Goal: Information Seeking & Learning: Learn about a topic

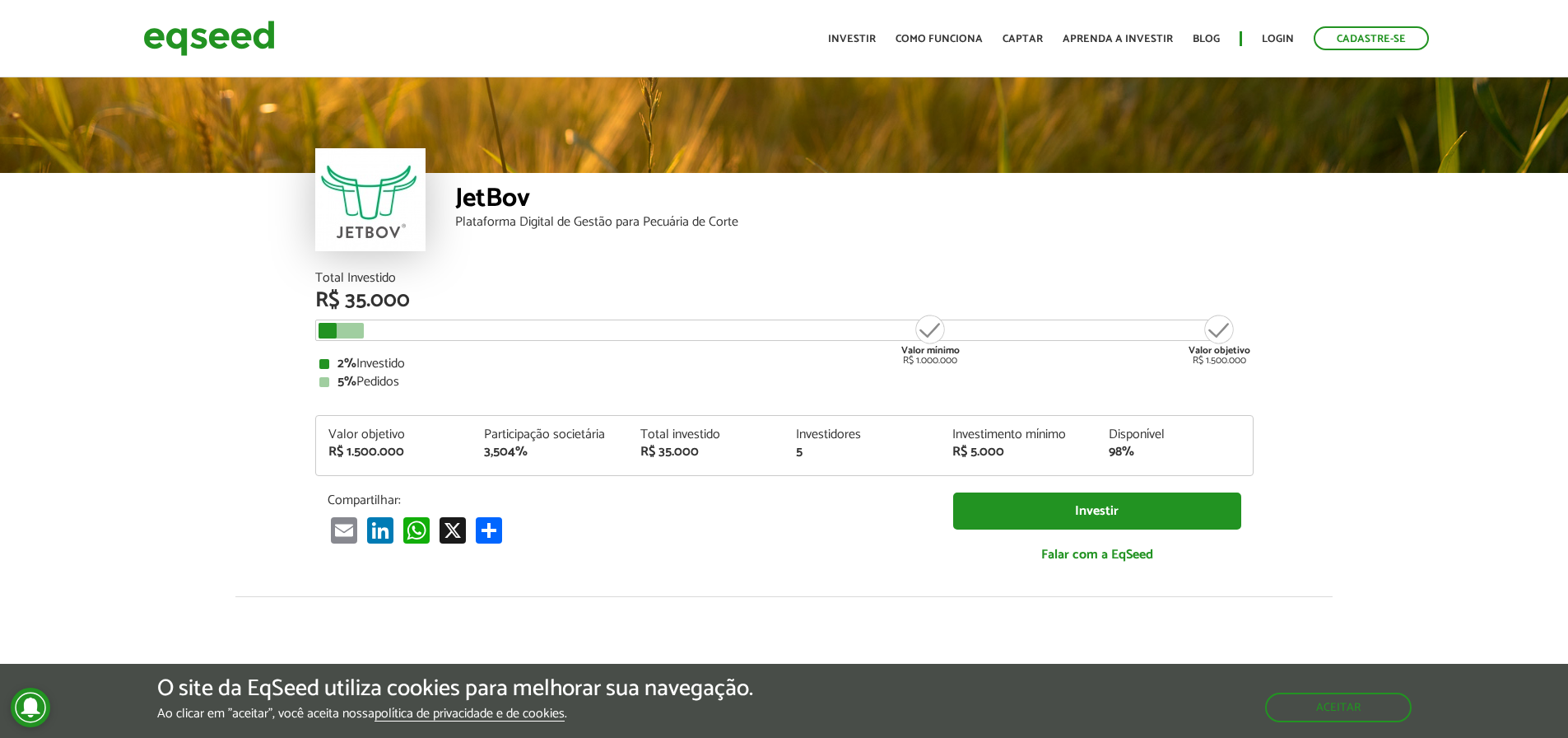
scroll to position [2051, 0]
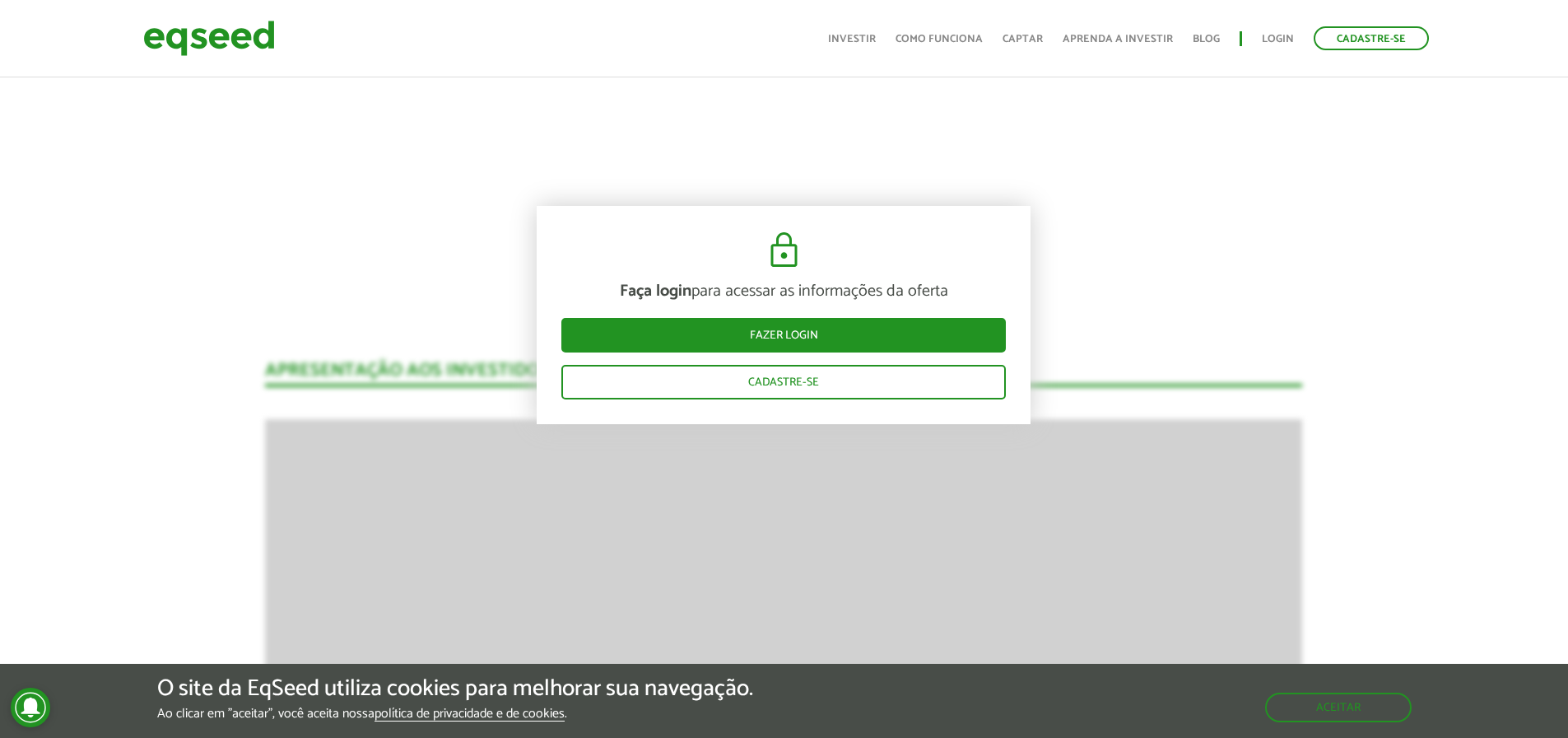
scroll to position [2133, 0]
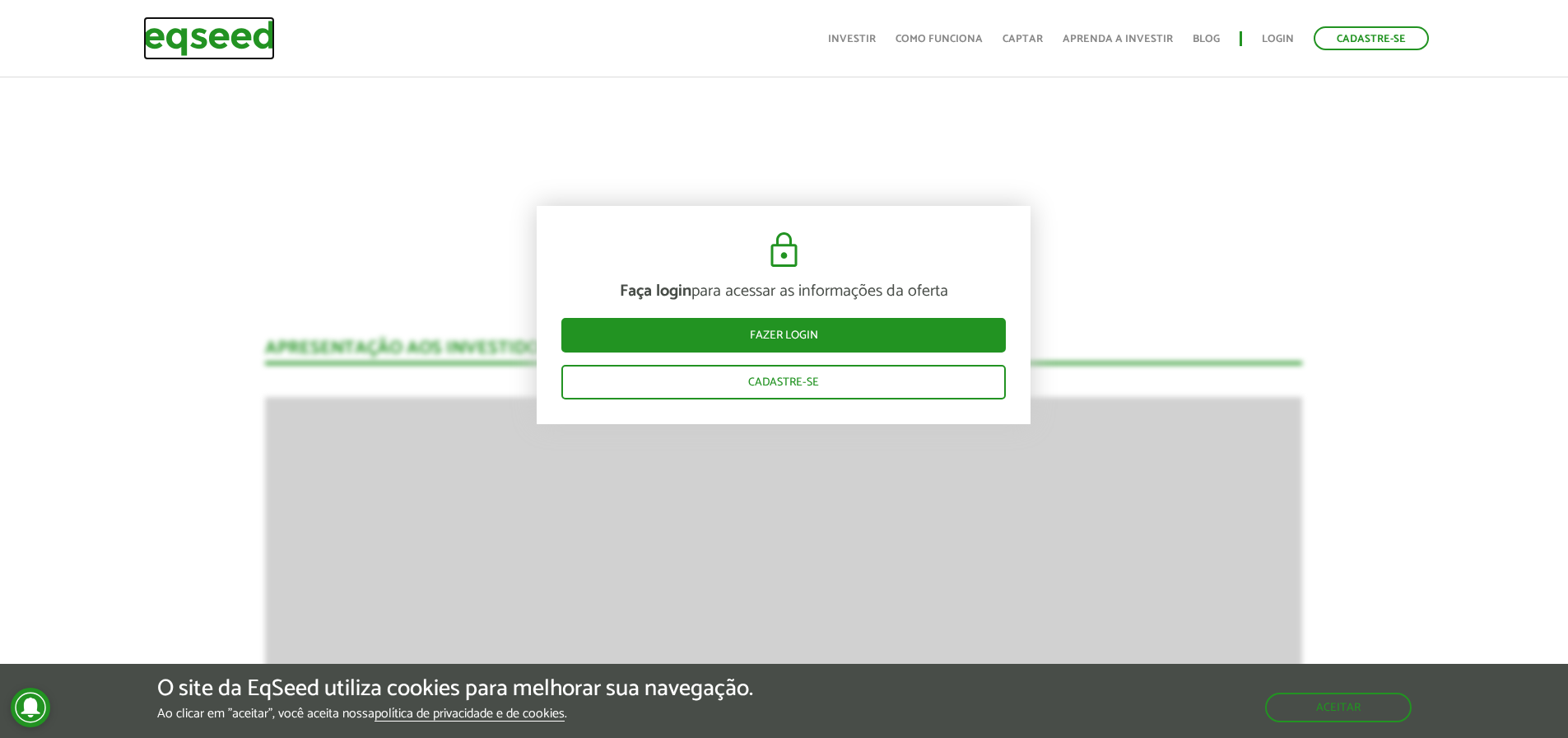
click at [249, 18] on img at bounding box center [209, 38] width 132 height 43
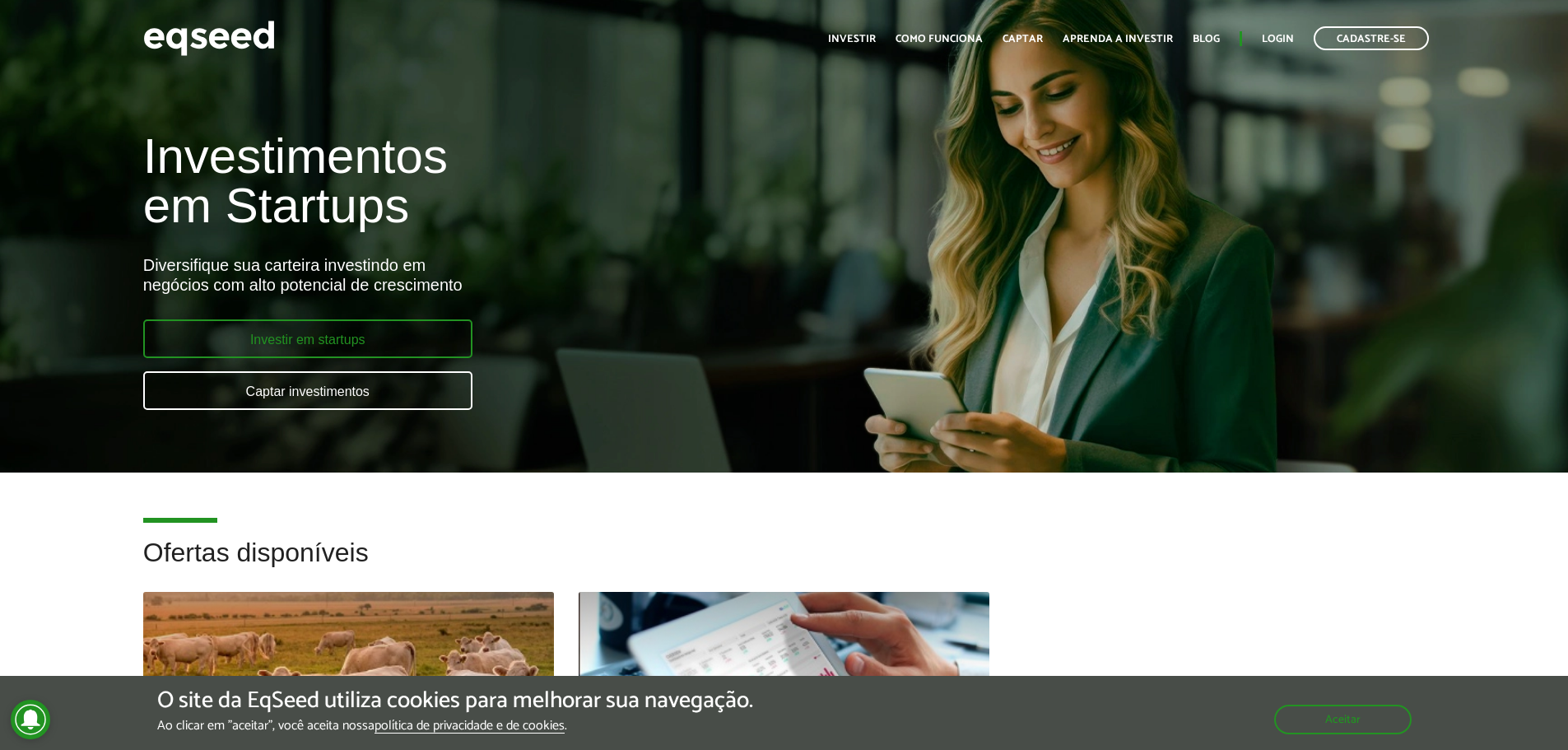
click at [360, 347] on link "Investir em startups" at bounding box center [308, 338] width 329 height 39
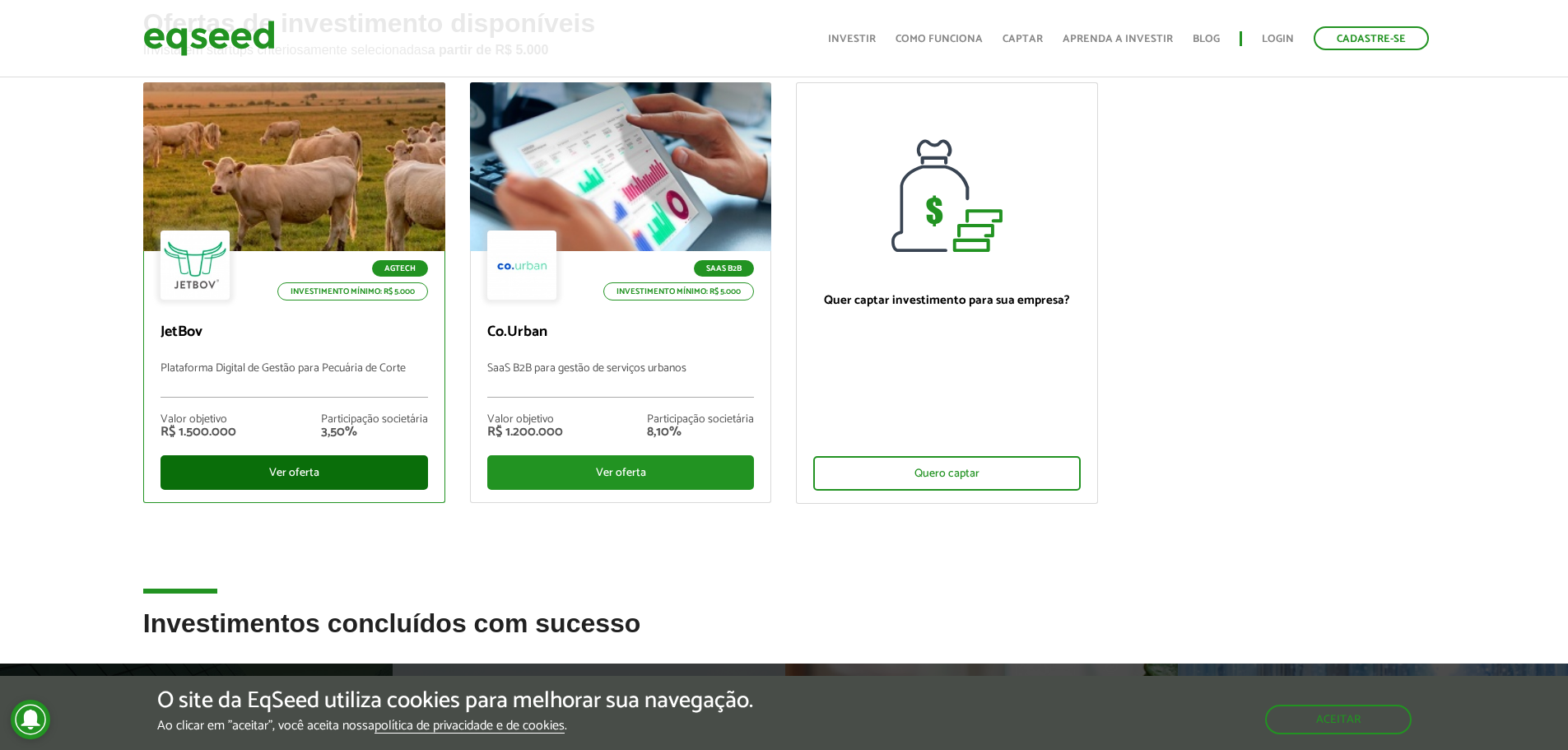
scroll to position [576, 0]
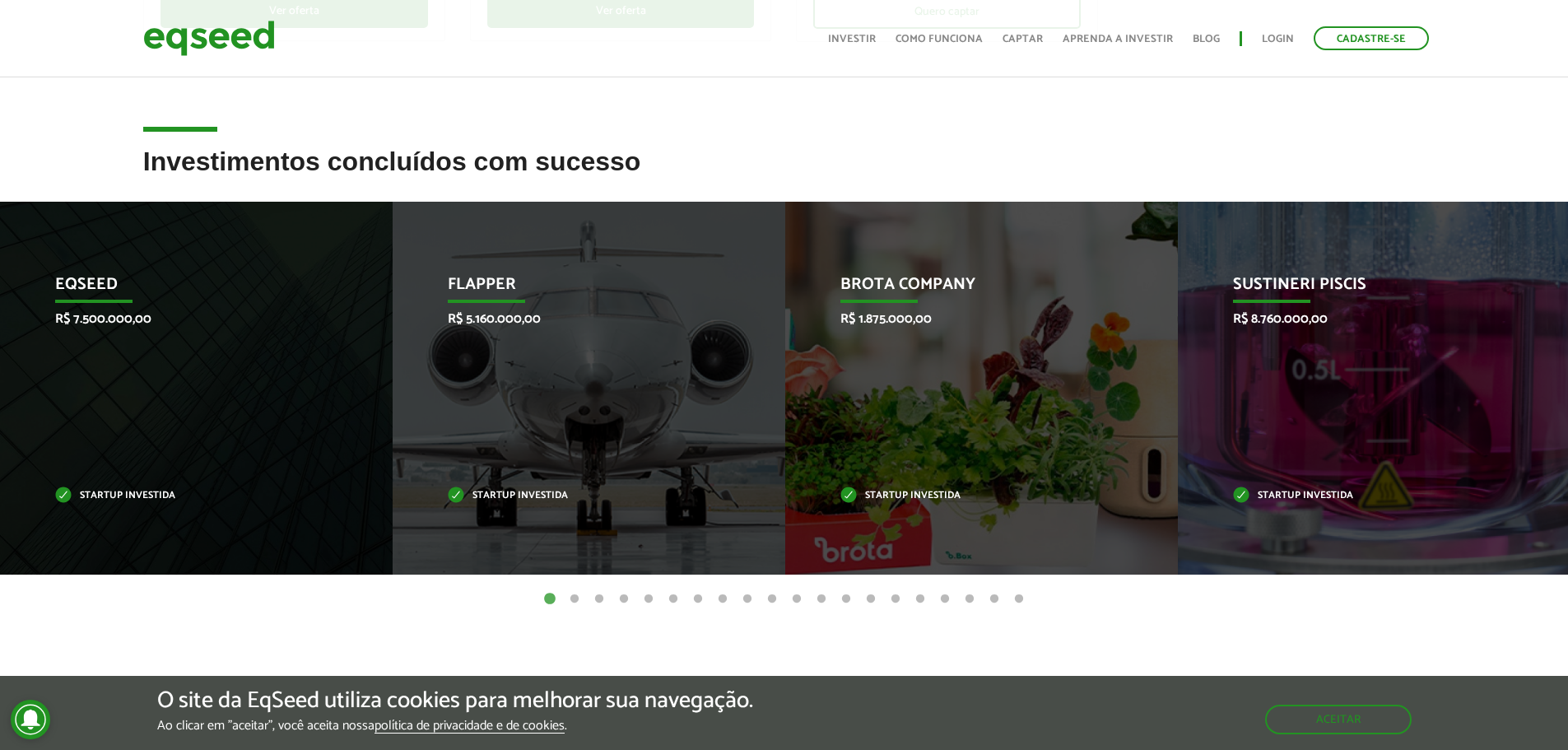
click at [577, 604] on button "2" at bounding box center [574, 599] width 16 height 16
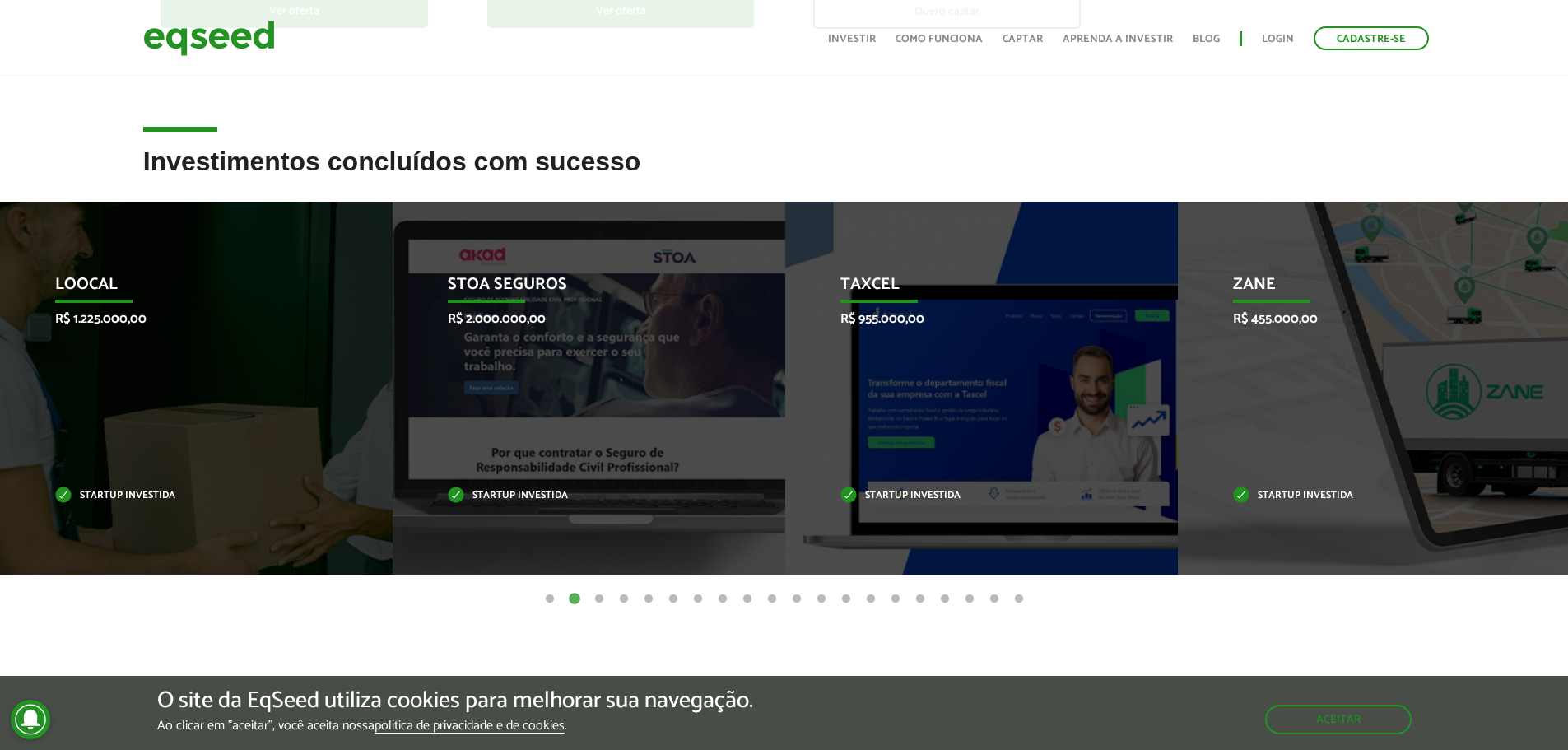
click at [603, 604] on button "3" at bounding box center [599, 599] width 16 height 16
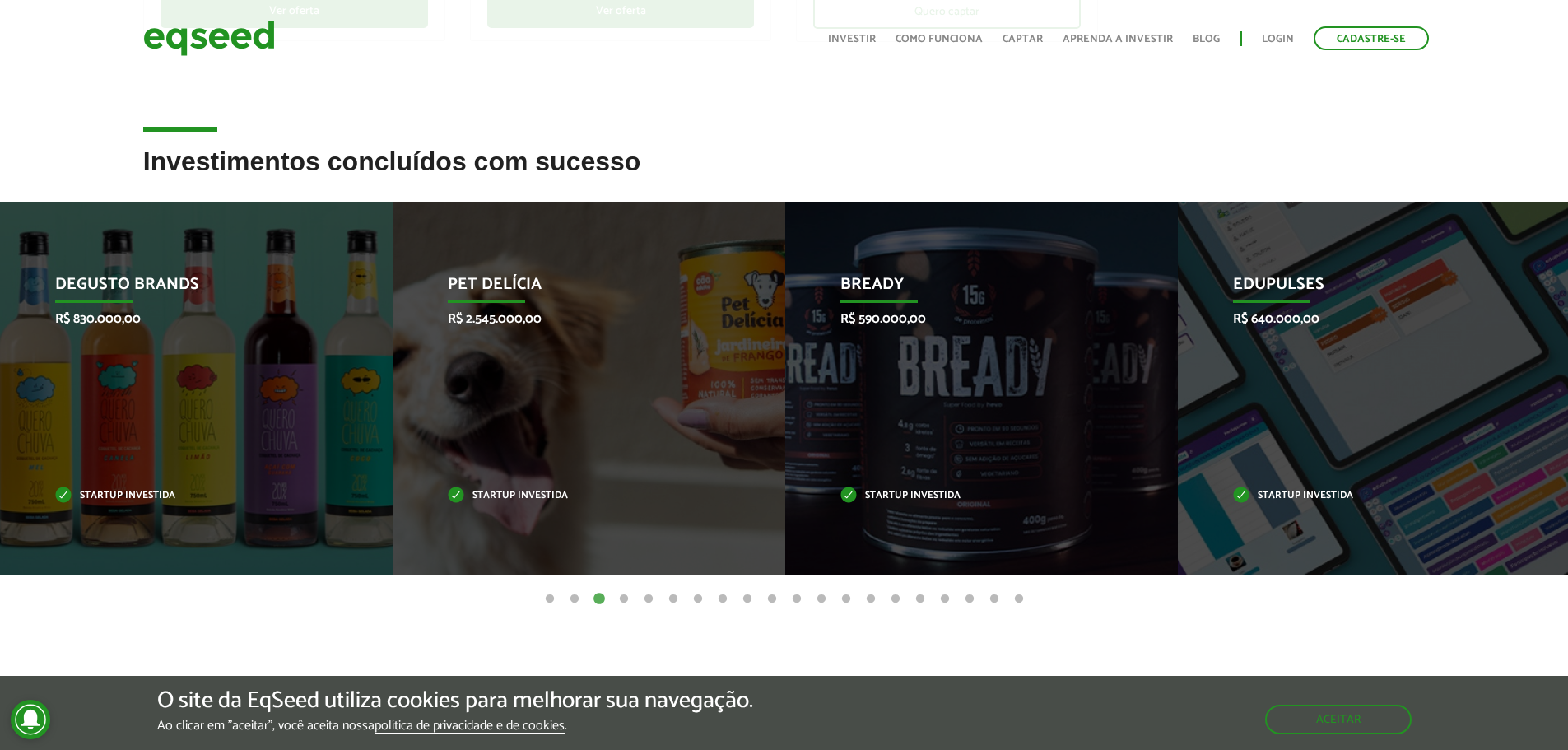
click at [636, 602] on ul "1 2 3 4 5 6 7 8 9 10 11 12 13 14 15 16 17 18 19 20" at bounding box center [784, 598] width 1568 height 18
click at [226, 42] on img at bounding box center [209, 38] width 132 height 43
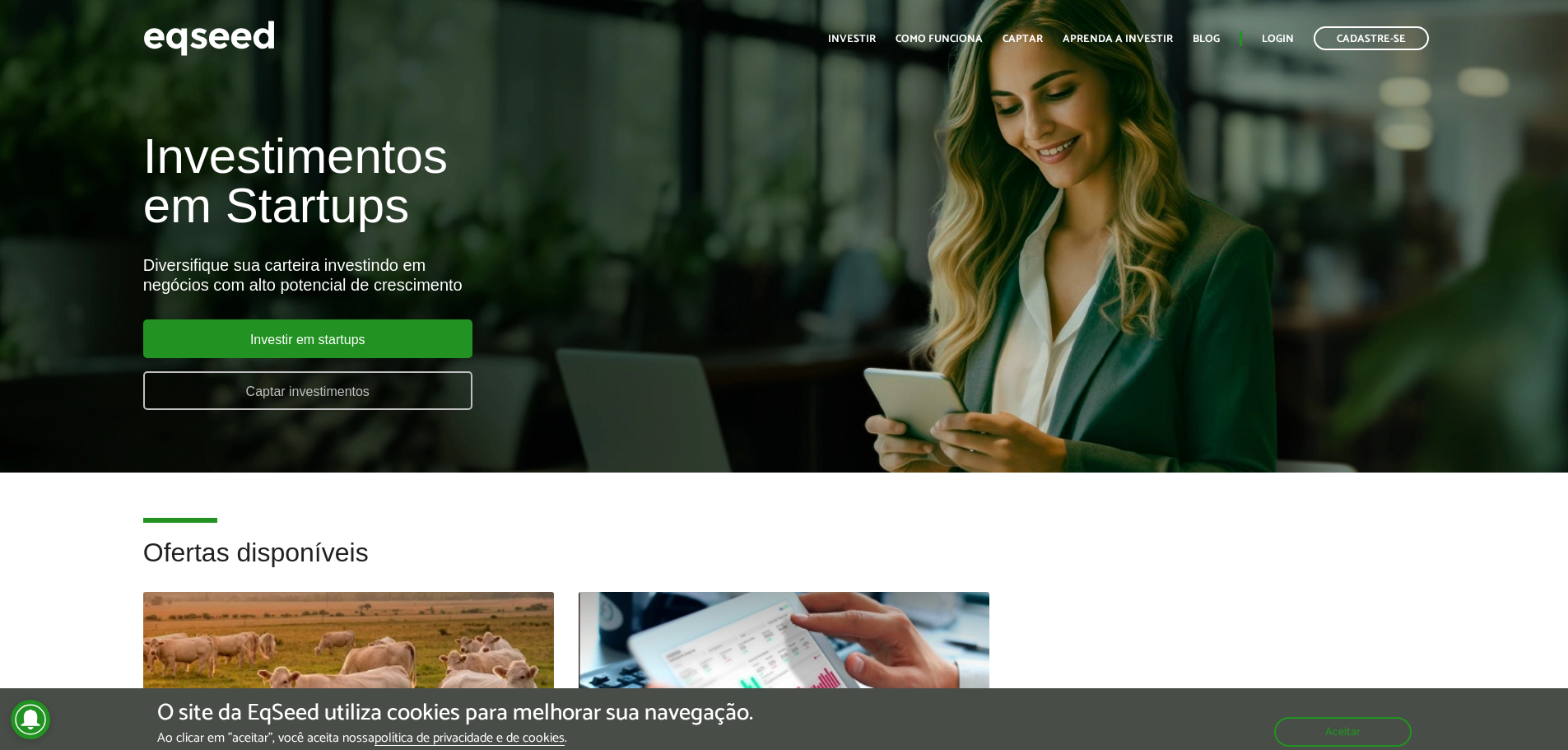
click at [441, 394] on link "Captar investimentos" at bounding box center [308, 390] width 329 height 39
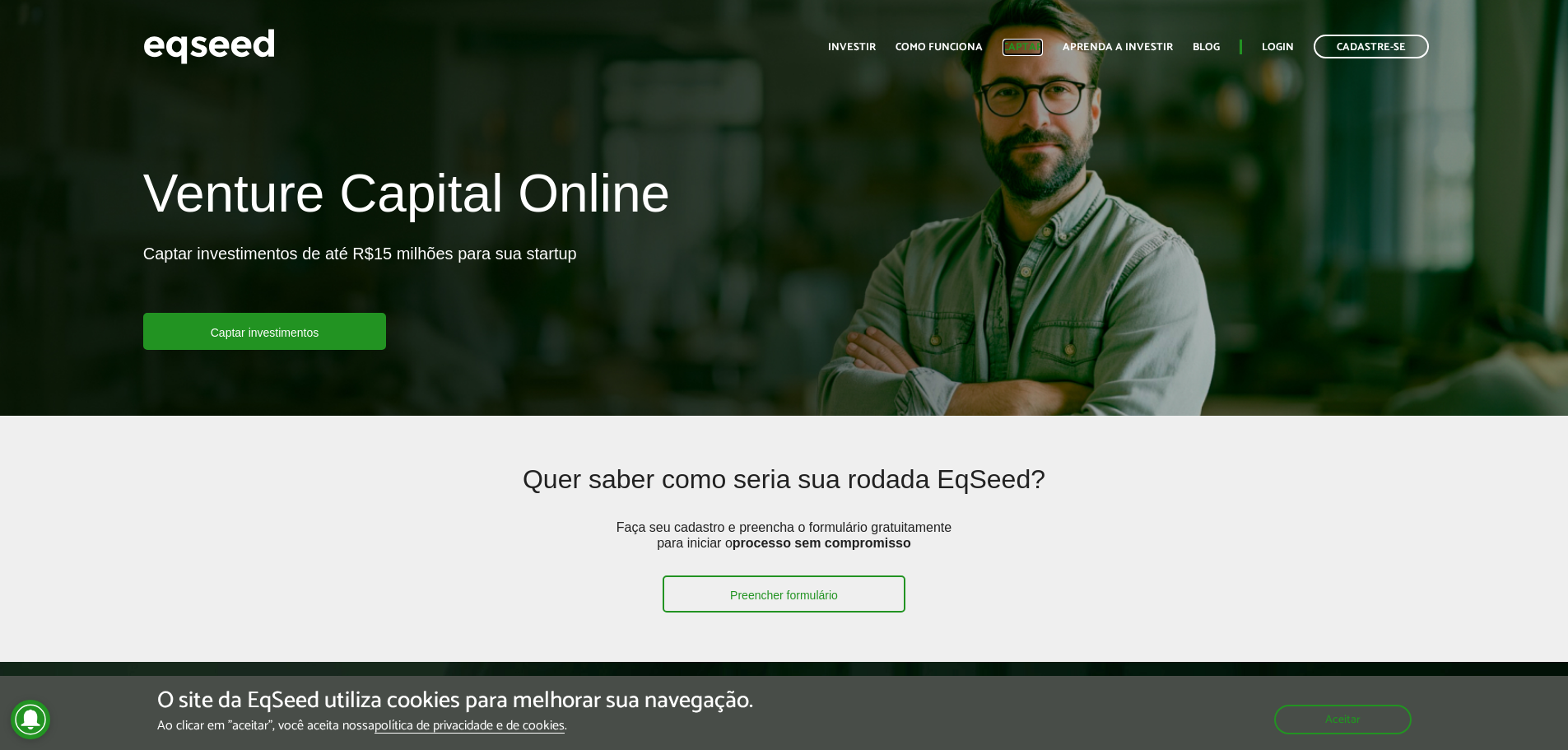
click at [1030, 44] on link "Captar" at bounding box center [1023, 48] width 41 height 11
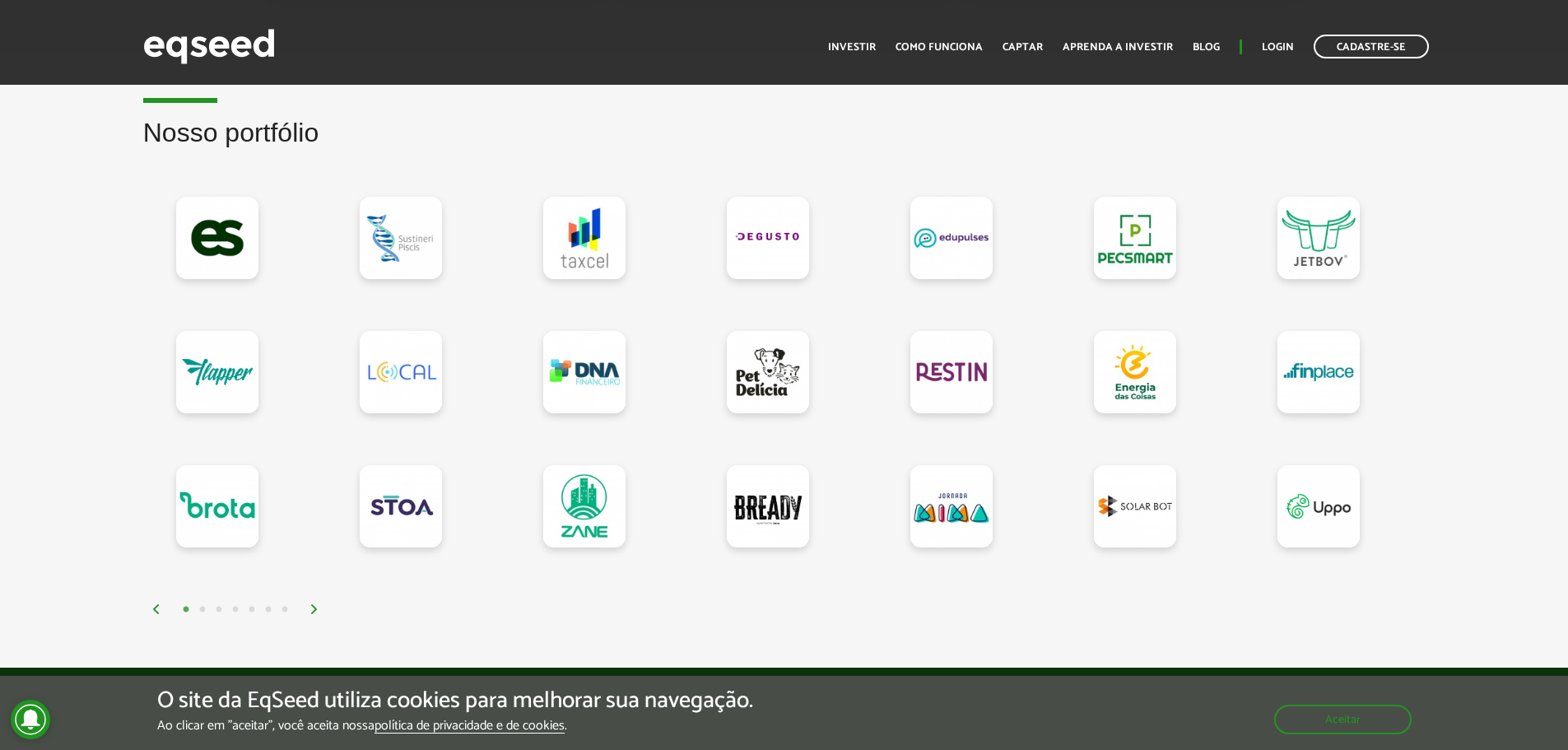
scroll to position [1399, 0]
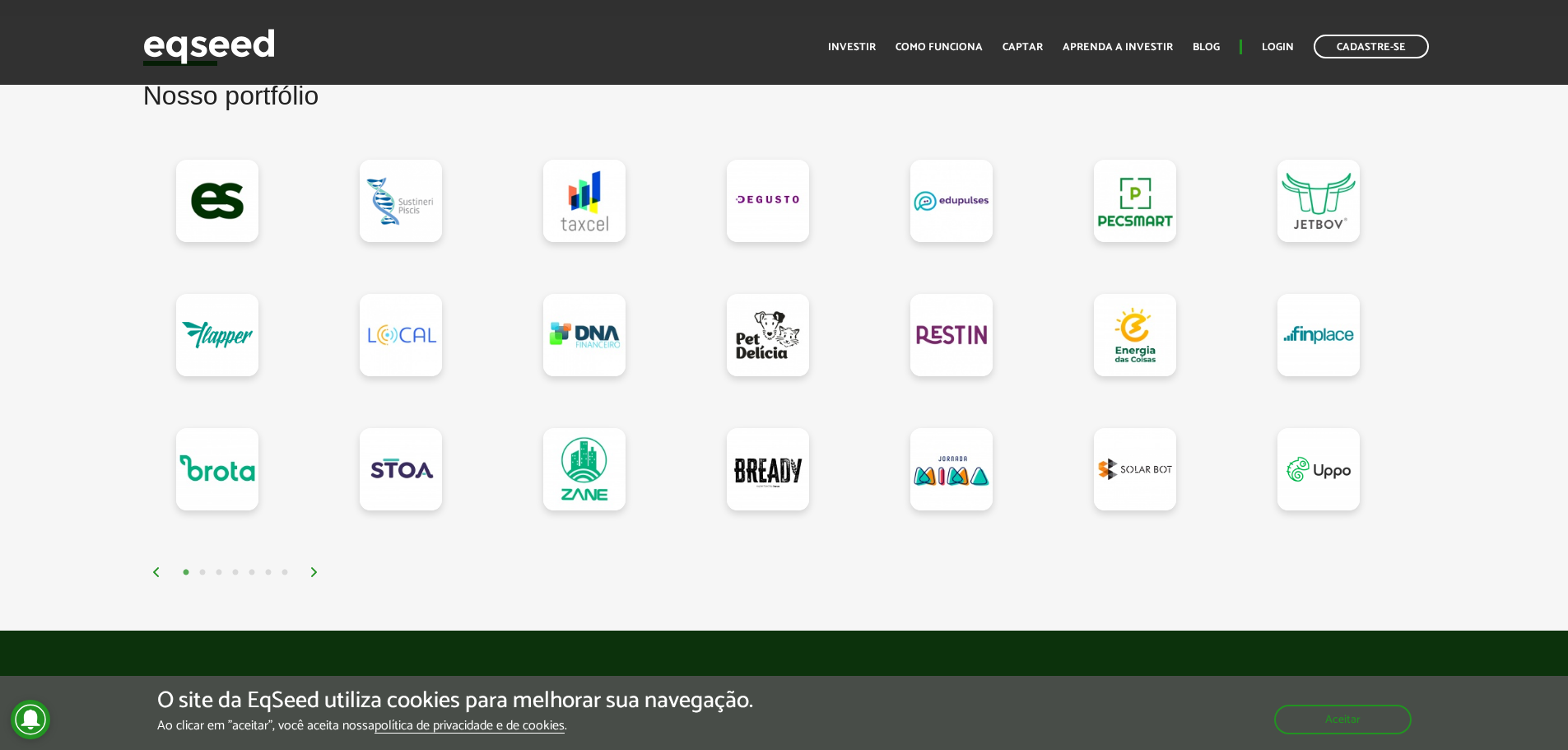
click at [307, 568] on div "1 2 3 4 5 6 7" at bounding box center [789, 571] width 1275 height 19
click at [310, 569] on img at bounding box center [314, 571] width 10 height 10
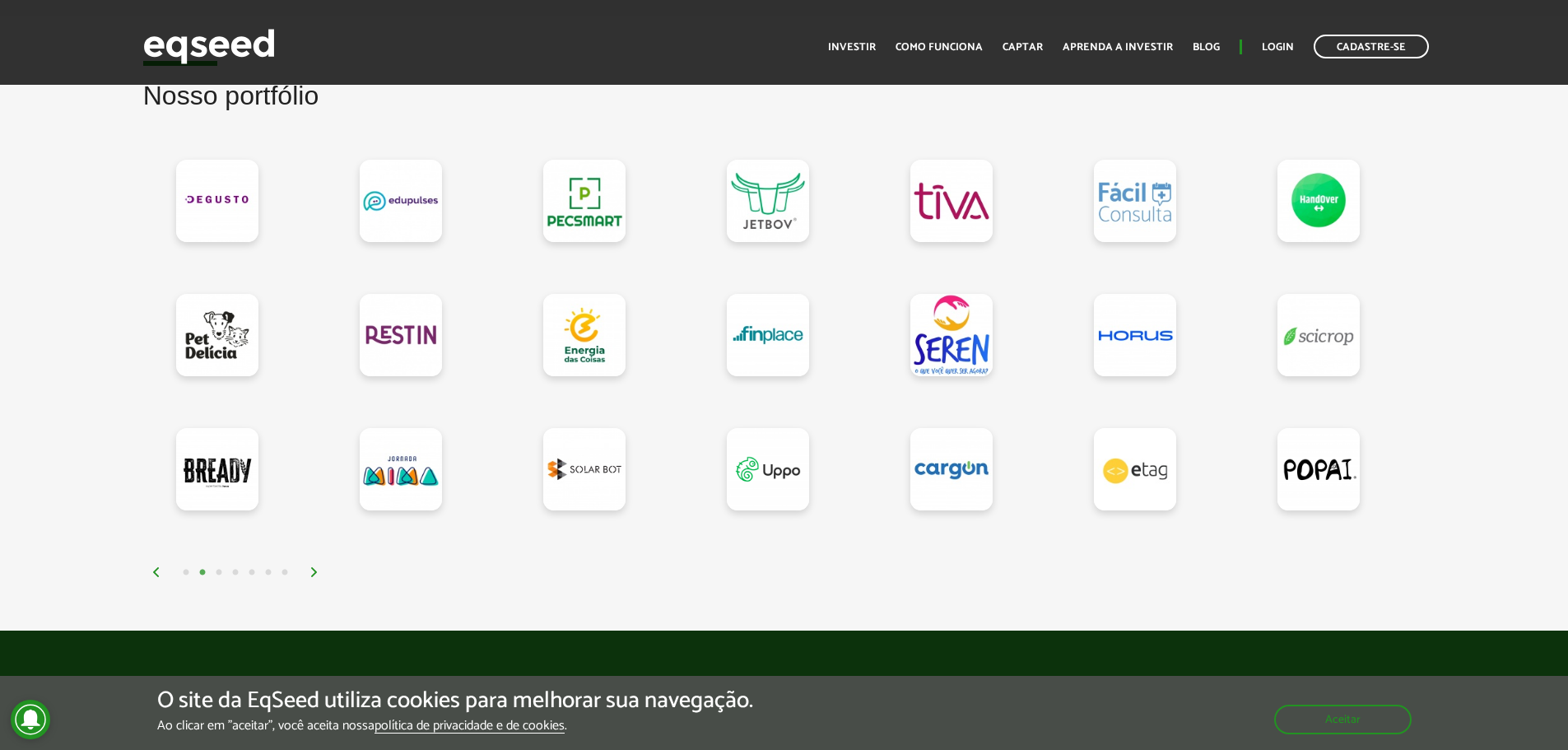
click at [318, 574] on img at bounding box center [314, 571] width 10 height 10
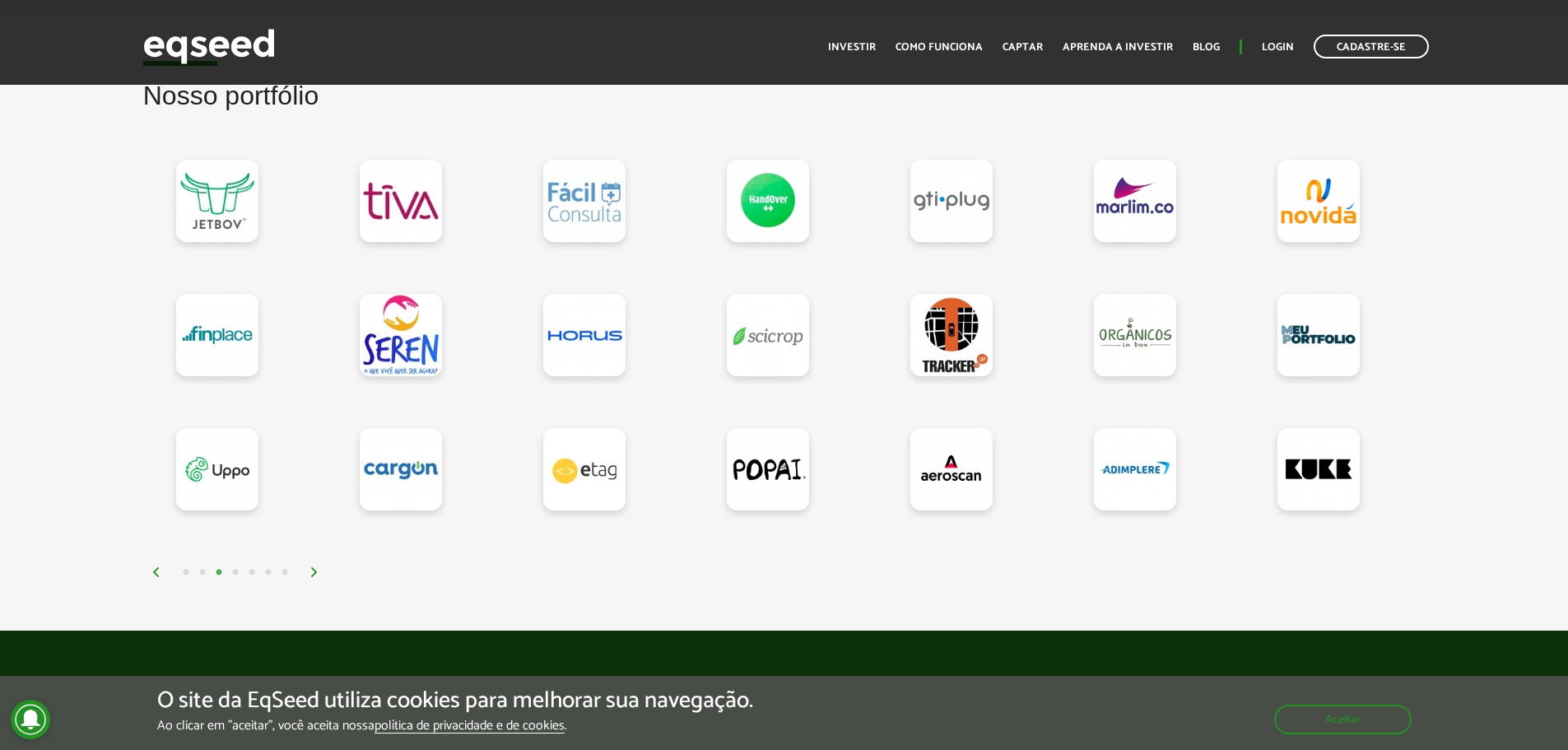
click at [318, 574] on img at bounding box center [314, 571] width 10 height 10
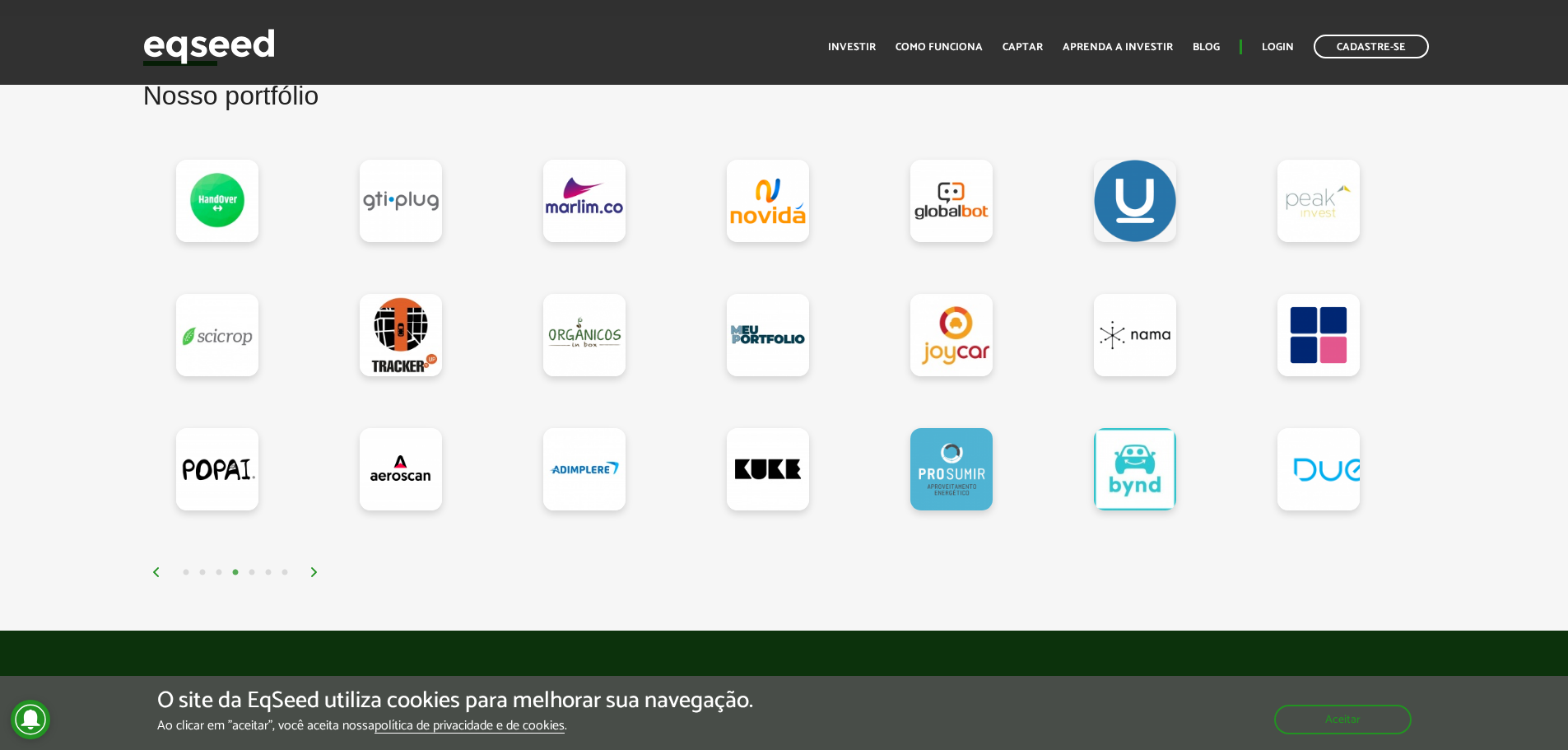
click at [318, 574] on img at bounding box center [314, 571] width 10 height 10
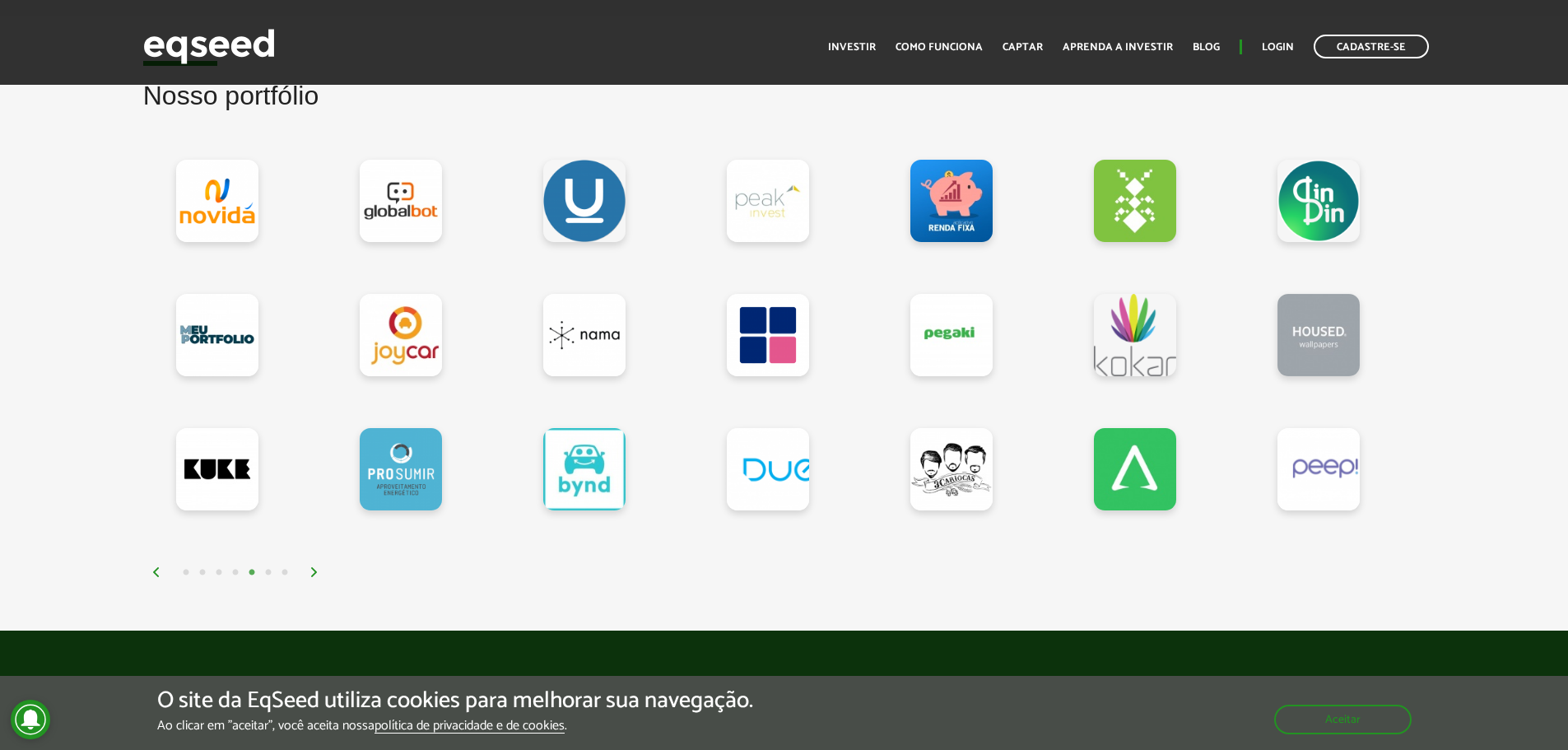
click at [314, 562] on div "1 2 3 4 5 6 7" at bounding box center [789, 571] width 1275 height 19
click at [313, 569] on img at bounding box center [314, 571] width 10 height 10
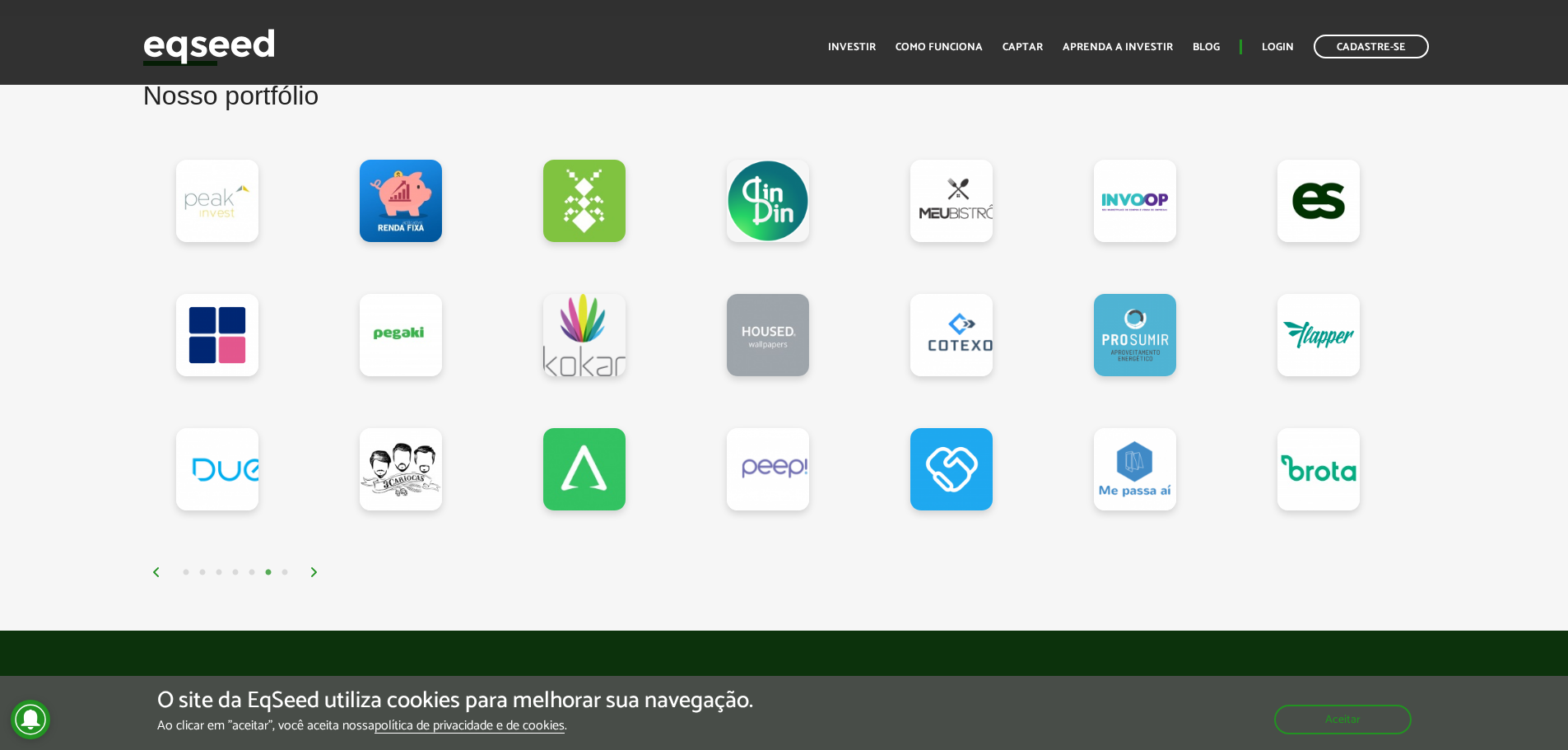
click at [314, 569] on img at bounding box center [314, 571] width 10 height 10
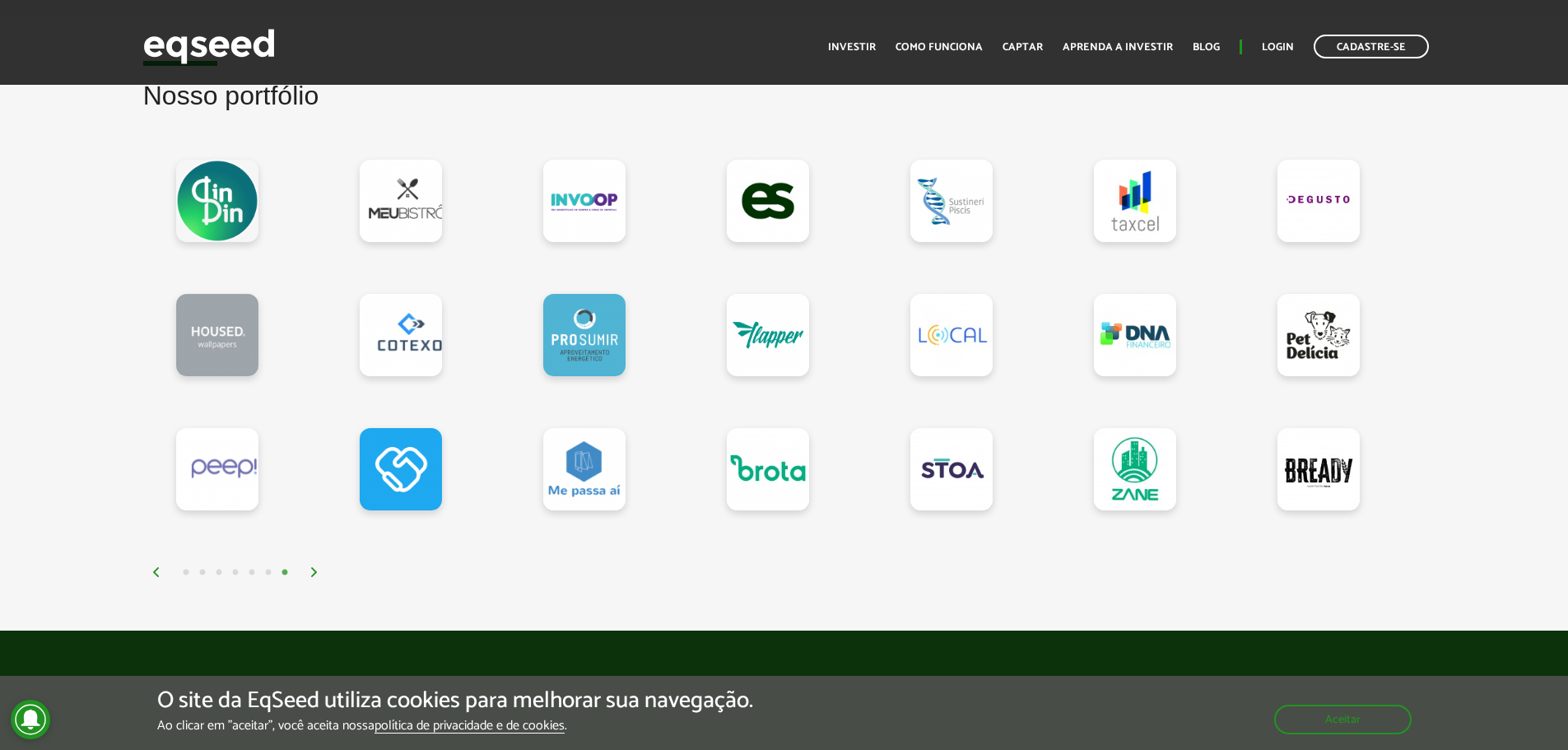
click at [316, 566] on div "1 2 3 4 5 6 7" at bounding box center [789, 571] width 1275 height 19
click at [313, 576] on img at bounding box center [314, 571] width 10 height 10
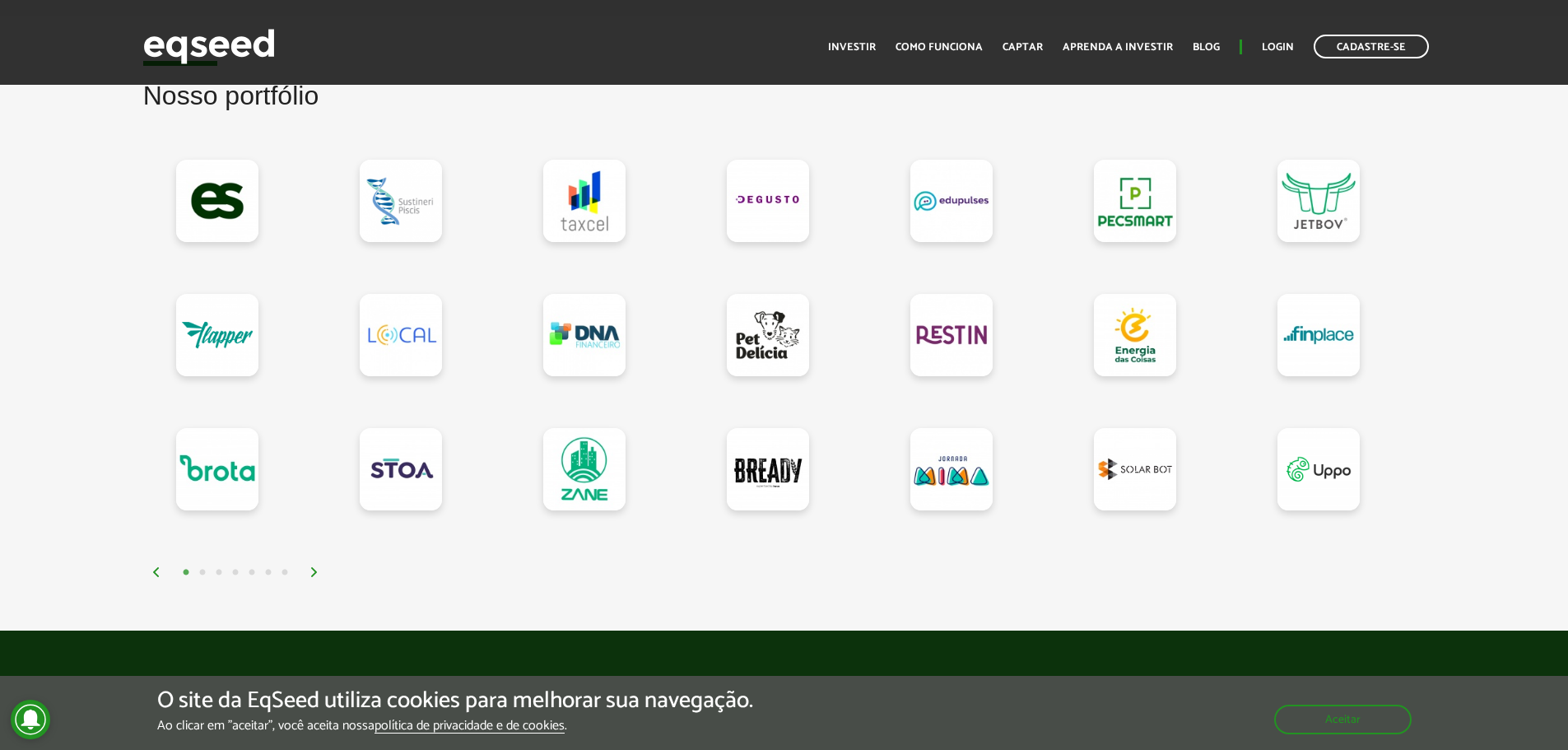
click at [313, 576] on img at bounding box center [314, 571] width 10 height 10
